Goal: Task Accomplishment & Management: Use online tool/utility

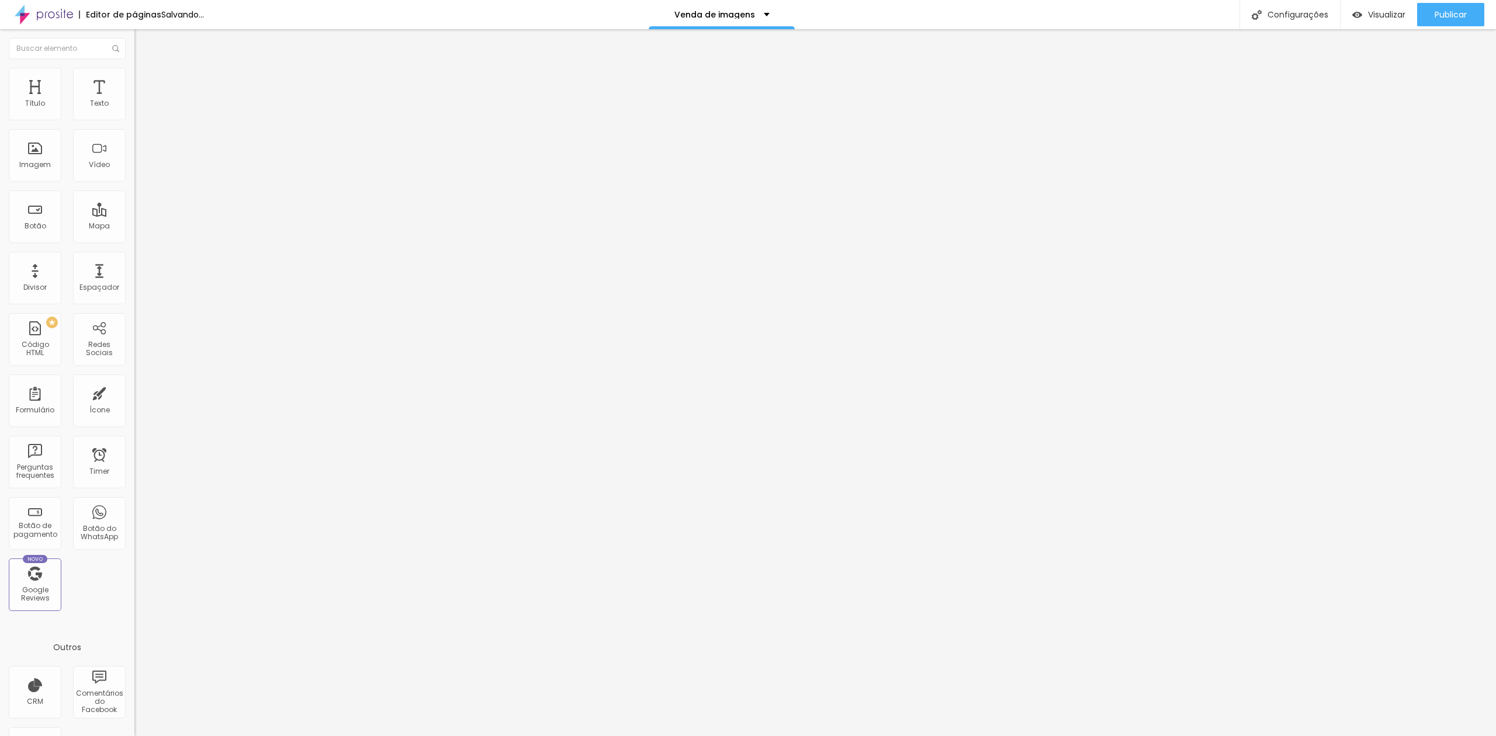
click at [134, 101] on span "Adicionar imagem" at bounding box center [171, 96] width 75 height 10
click at [142, 112] on div "asdasdadsa" at bounding box center [201, 106] width 119 height 11
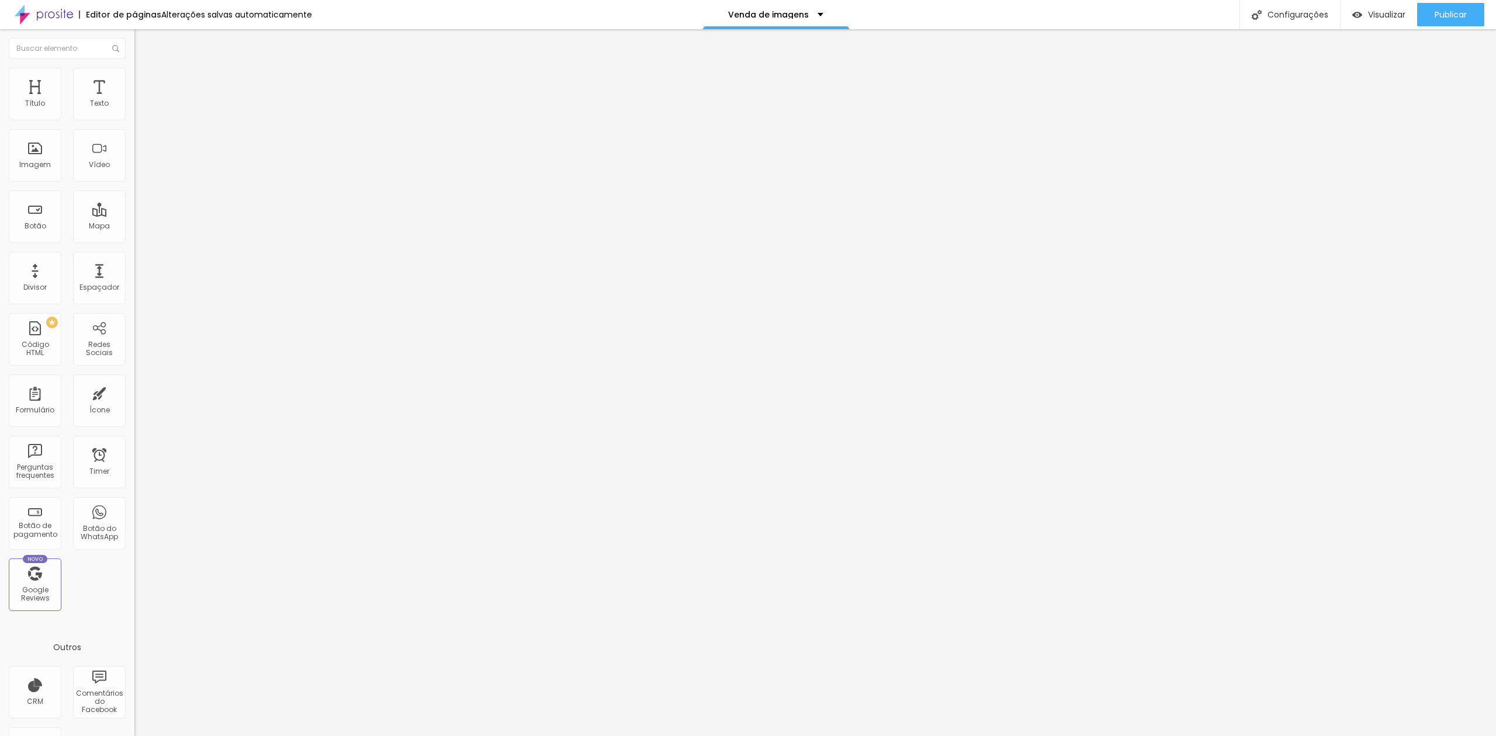
type input "teste"
type input "R$ 21,22"
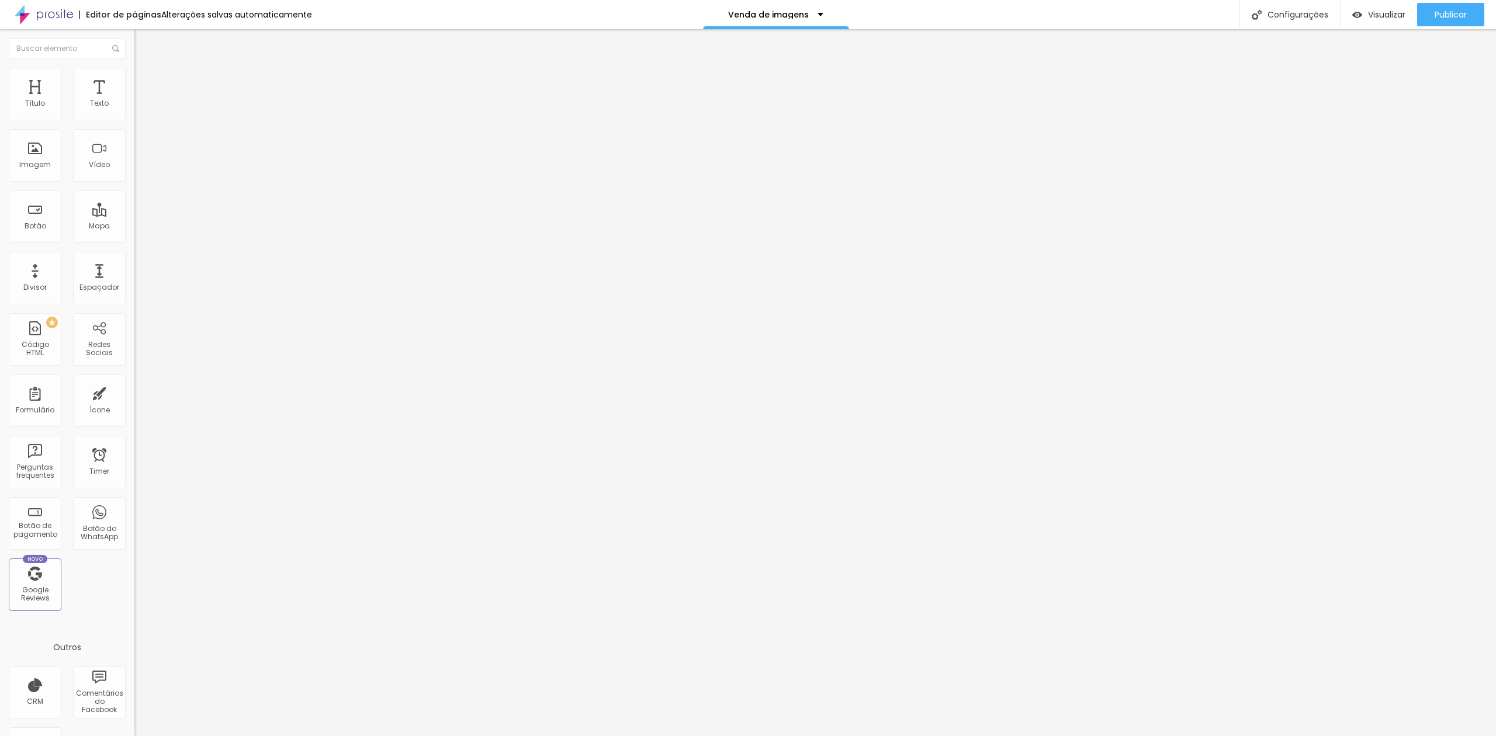
type textarea "teste"
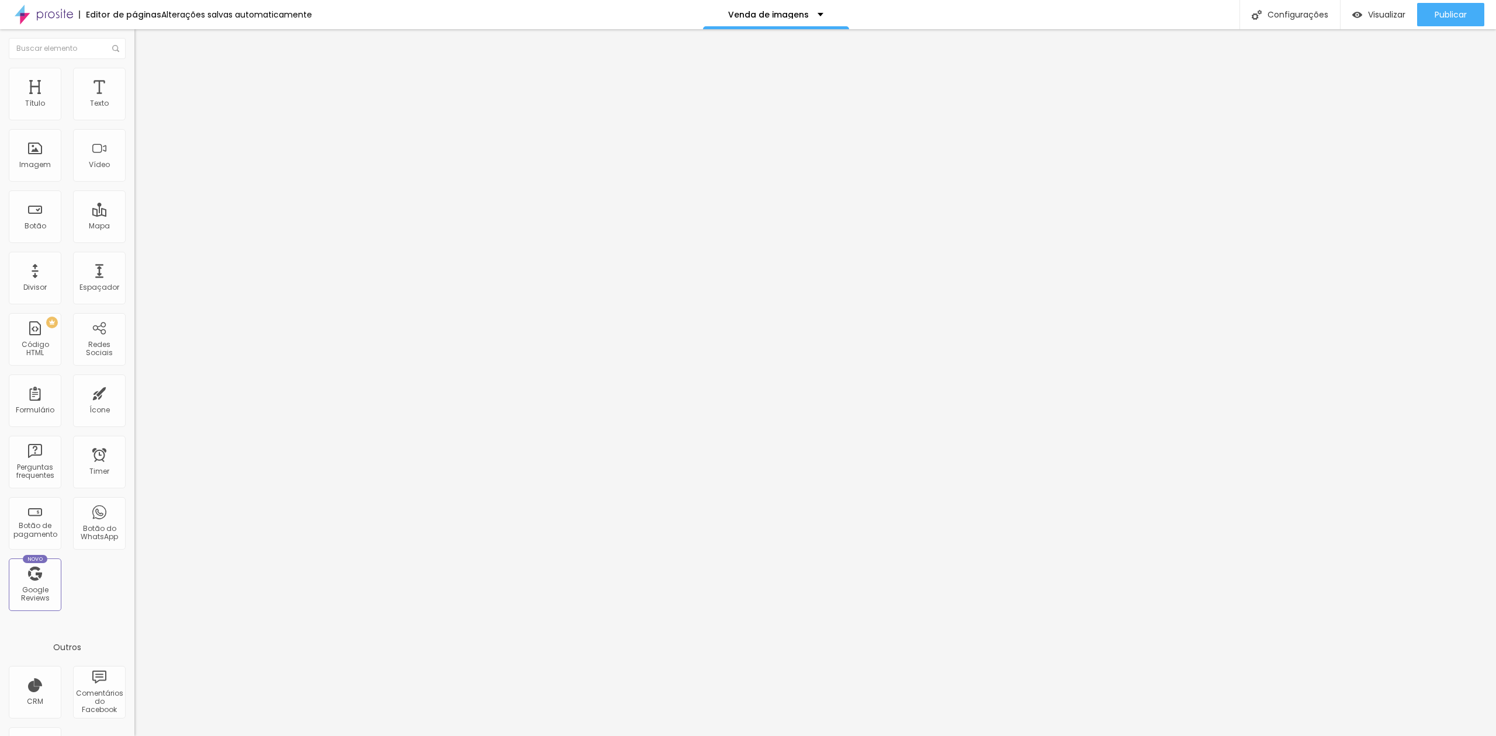
click at [134, 36] on button "Editar Botão de pagamento" at bounding box center [201, 47] width 134 height 36
